Goal: Obtain resource: Download file/media

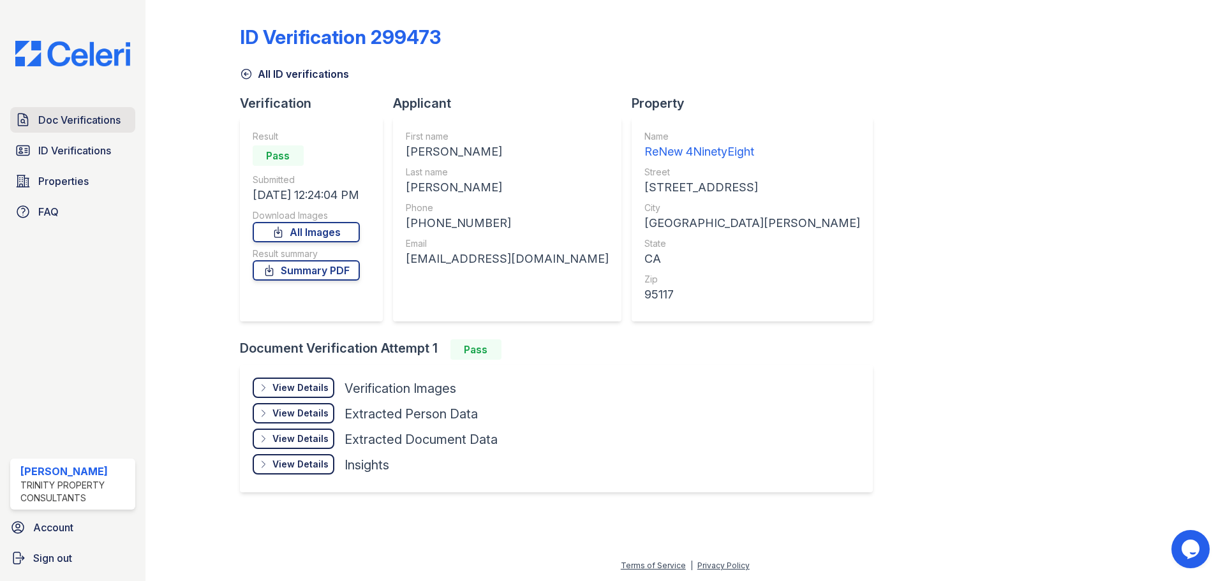
click at [94, 122] on span "Doc Verifications" at bounding box center [79, 119] width 82 height 15
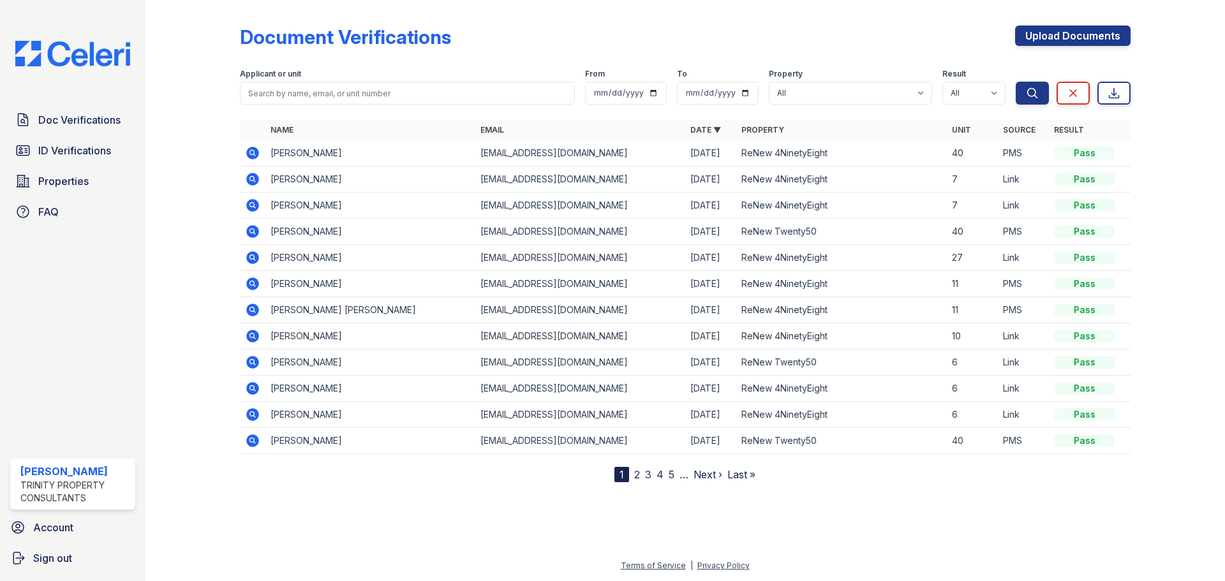
click at [251, 151] on icon at bounding box center [251, 152] width 3 height 3
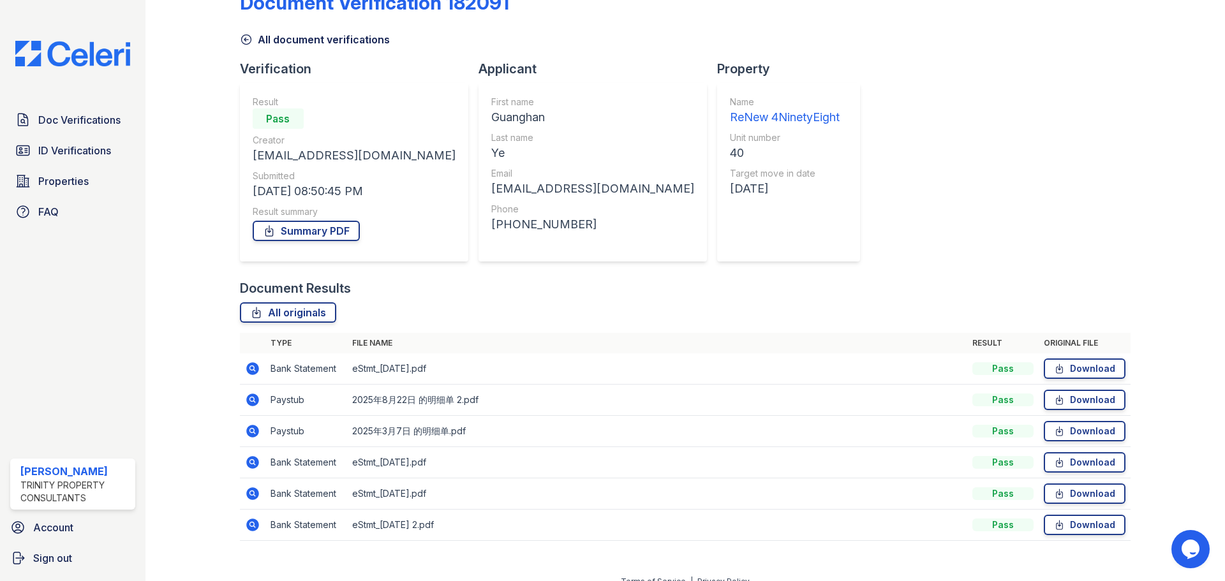
scroll to position [50, 0]
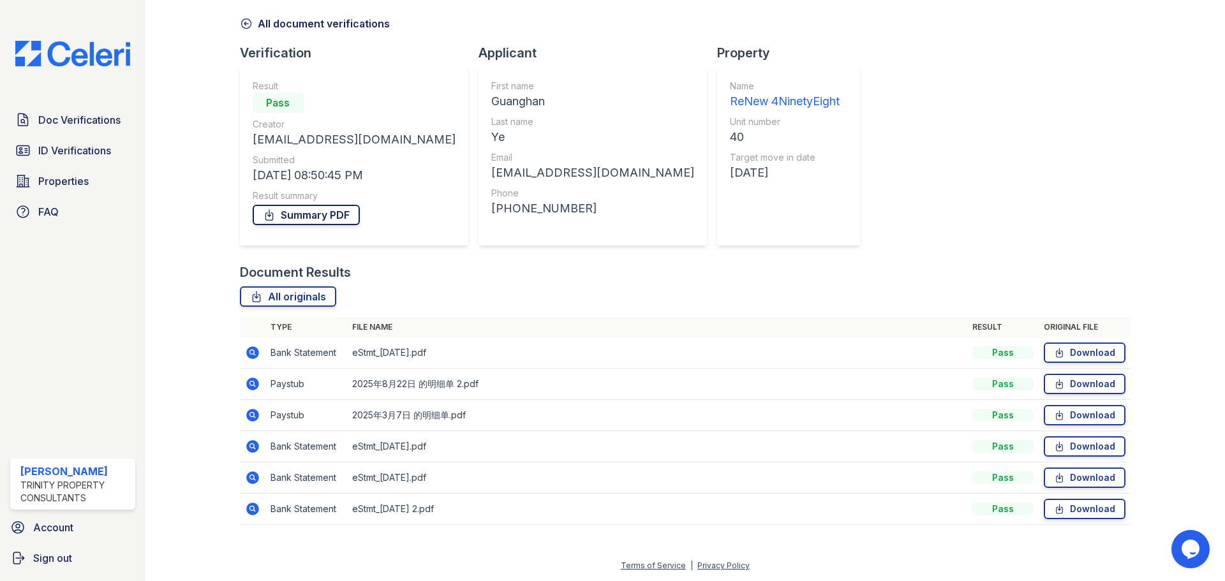
click at [313, 212] on link "Summary PDF" at bounding box center [306, 215] width 107 height 20
click at [187, 239] on div at bounding box center [203, 246] width 74 height 583
click at [191, 295] on div at bounding box center [203, 246] width 74 height 583
click at [1088, 415] on link "Download" at bounding box center [1085, 415] width 82 height 20
click at [1064, 388] on link "Download" at bounding box center [1085, 384] width 82 height 20
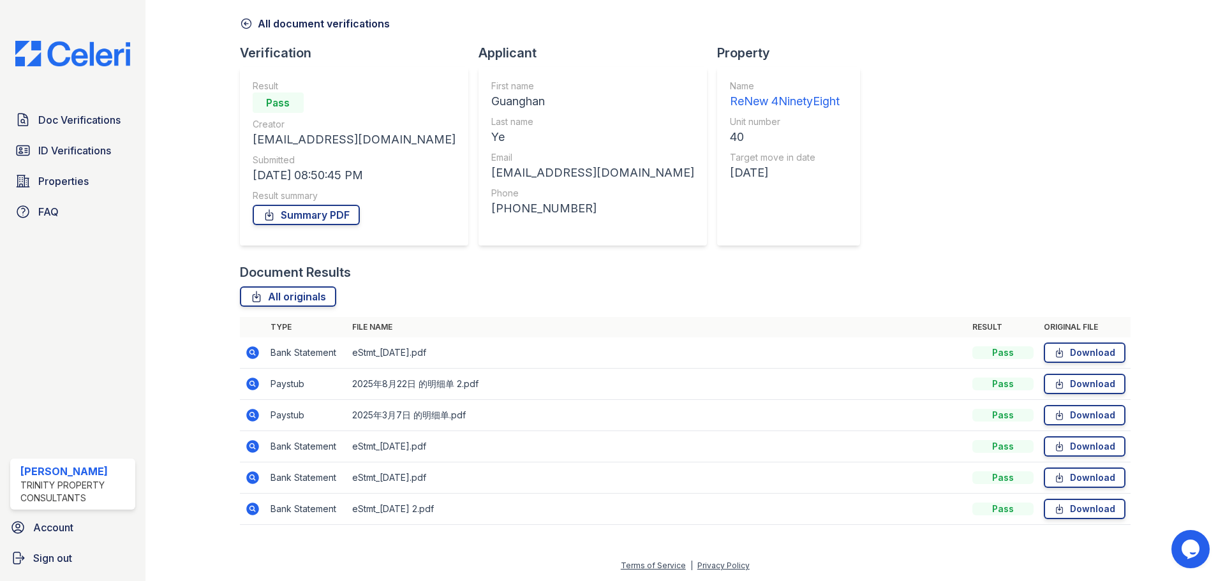
drag, startPoint x: 494, startPoint y: 100, endPoint x: 434, endPoint y: 101, distance: 59.3
click at [478, 101] on div "First name [GEOGRAPHIC_DATA] Last name Ye Email [EMAIL_ADDRESS][DOMAIN_NAME] Ph…" at bounding box center [592, 156] width 228 height 179
copy div "Guanghan"
